Goal: Check status: Check status

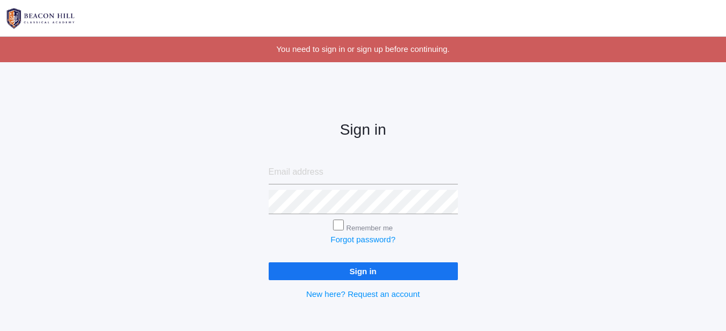
type input "[EMAIL_ADDRESS][DOMAIN_NAME]"
click at [354, 271] on input "Sign in" at bounding box center [363, 271] width 189 height 18
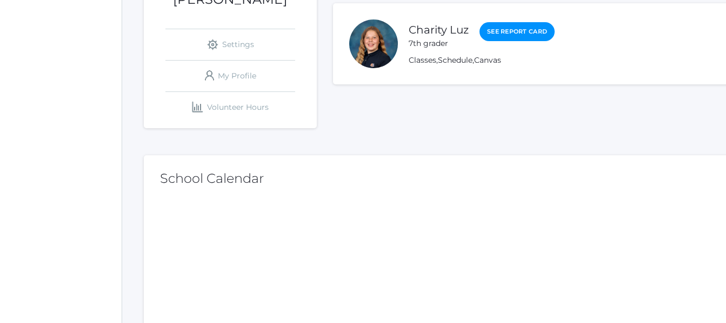
scroll to position [235, 0]
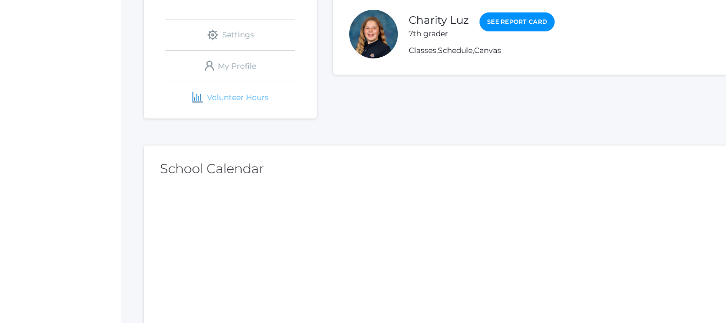
click at [236, 104] on link "icons/finance/bar-chart Created with Sketch. Volunteer Hours" at bounding box center [230, 97] width 130 height 31
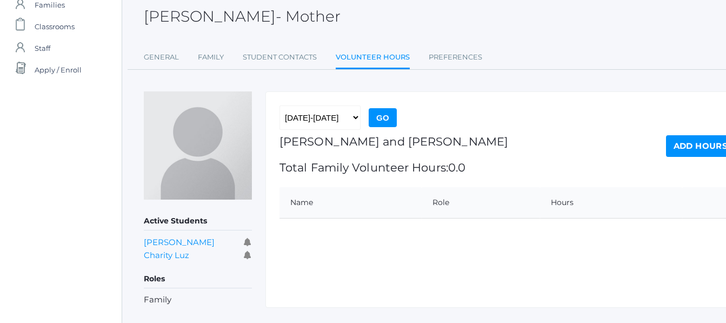
scroll to position [84, 0]
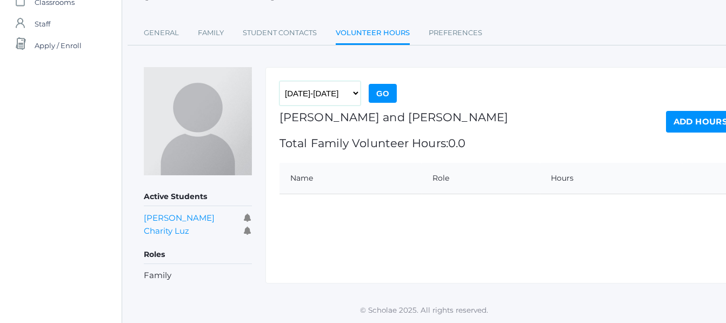
click at [353, 90] on select "2019-2020 2020-2021 2021-2022 2022-2023 2023-2024 2024-2025 2025-2026" at bounding box center [320, 93] width 81 height 24
select select "2024-2025"
click at [280, 81] on select "2019-2020 2020-2021 2021-2022 2022-2023 2023-2024 2024-2025 2025-2026" at bounding box center [320, 93] width 81 height 24
click at [390, 92] on input "Go" at bounding box center [383, 93] width 28 height 19
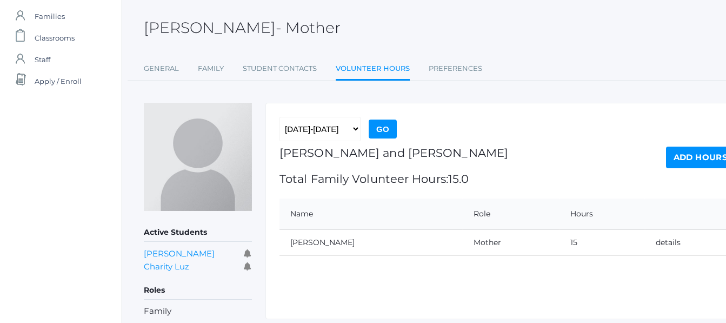
scroll to position [77, 0]
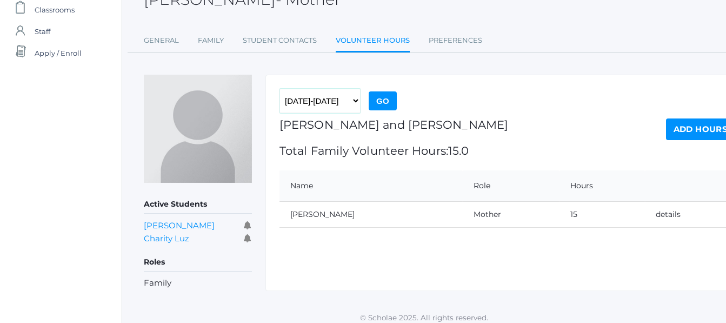
drag, startPoint x: 352, startPoint y: 96, endPoint x: 306, endPoint y: 216, distance: 128.2
click at [306, 216] on div "2019-2020 2020-2021 2021-2022 2022-2023 2023-2024 2024-2025 2025-2026 Go Luz, M…" at bounding box center [507, 183] width 484 height 216
select select "2025-2026"
click at [280, 89] on select "2019-2020 2020-2021 2021-2022 2022-2023 2023-2024 2024-2025 2025-2026" at bounding box center [320, 101] width 81 height 24
click at [384, 101] on input "Go" at bounding box center [383, 100] width 28 height 19
